Goal: Contribute content

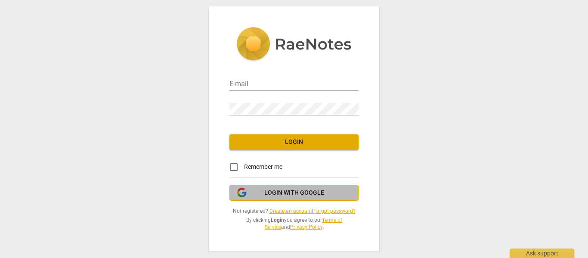
click at [277, 188] on span "Login with Google" at bounding box center [294, 192] width 60 height 9
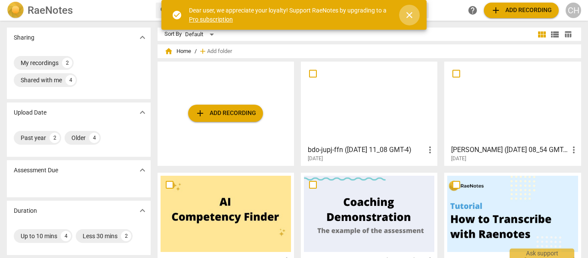
click at [409, 14] on span "close" at bounding box center [409, 15] width 10 height 10
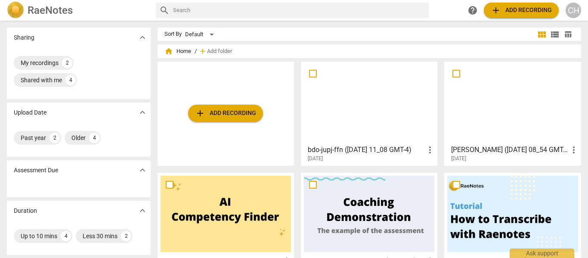
click at [496, 8] on span "add" at bounding box center [495, 10] width 10 height 10
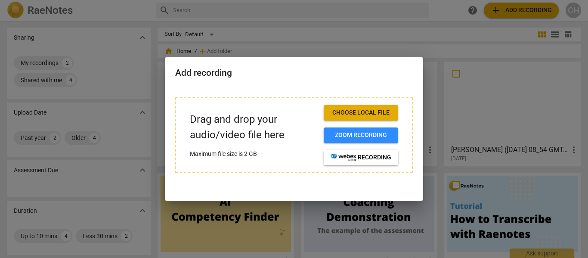
click at [356, 111] on span "Choose local file" at bounding box center [360, 112] width 61 height 9
